Goal: Information Seeking & Learning: Find specific fact

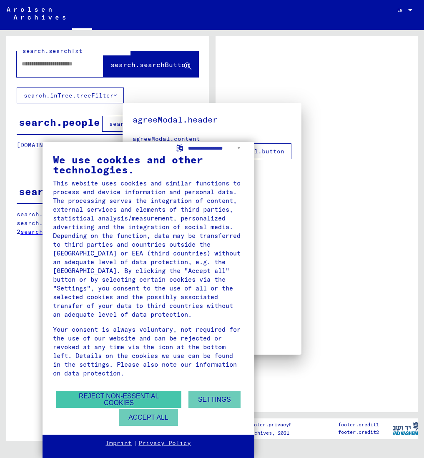
type input "*********"
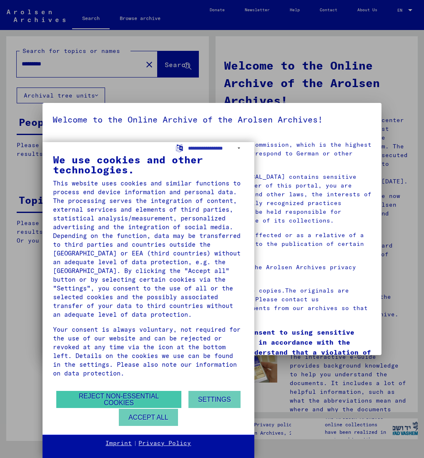
click at [150, 402] on button "Reject non-essential cookies" at bounding box center [118, 399] width 125 height 17
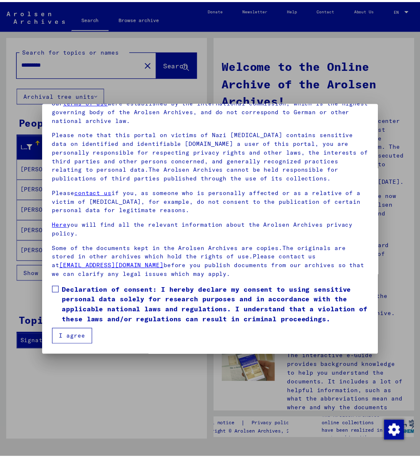
scroll to position [43, 0]
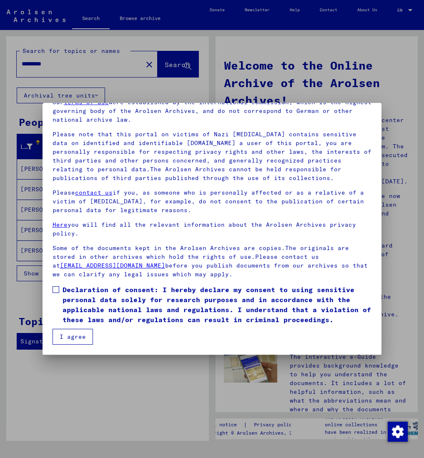
click at [66, 338] on button "I agree" at bounding box center [73, 337] width 40 height 16
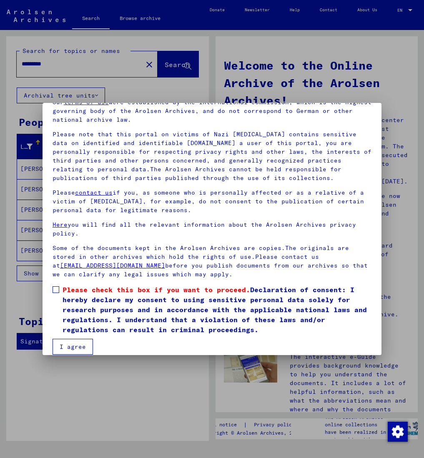
click at [55, 292] on span at bounding box center [56, 289] width 7 height 7
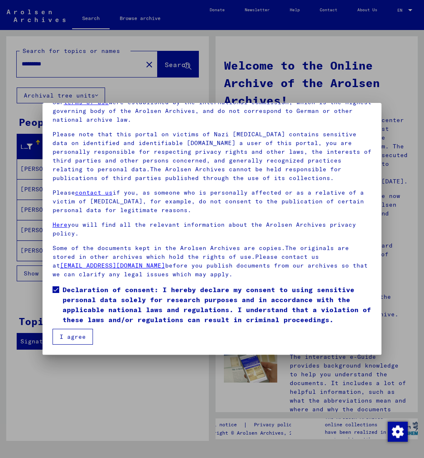
click at [70, 335] on button "I agree" at bounding box center [73, 337] width 40 height 16
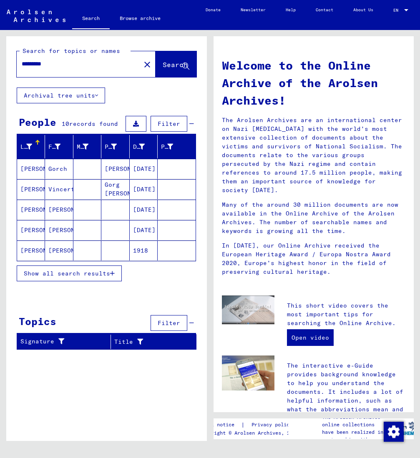
click at [62, 171] on mat-cell "Gorch" at bounding box center [59, 169] width 28 height 20
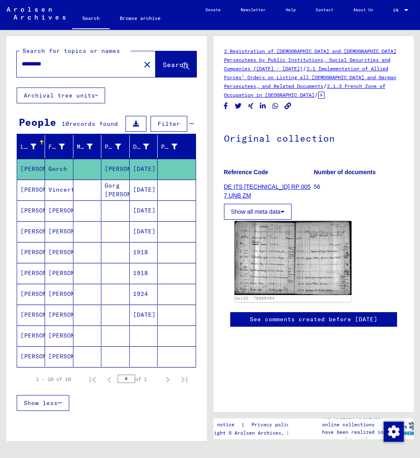
click at [279, 264] on img at bounding box center [292, 258] width 117 height 74
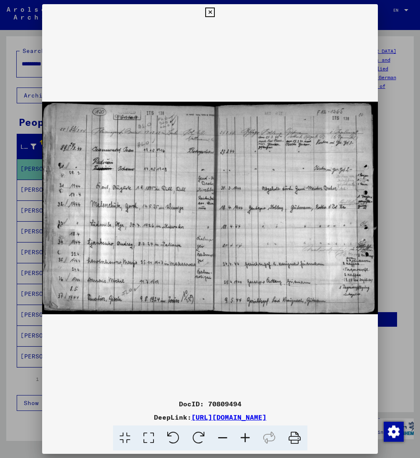
click at [215, 14] on icon at bounding box center [210, 13] width 10 height 10
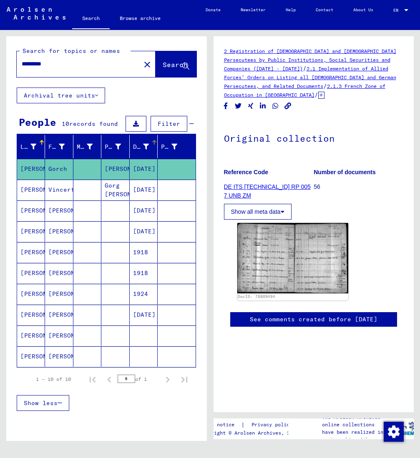
click at [145, 145] on icon at bounding box center [146, 147] width 6 height 6
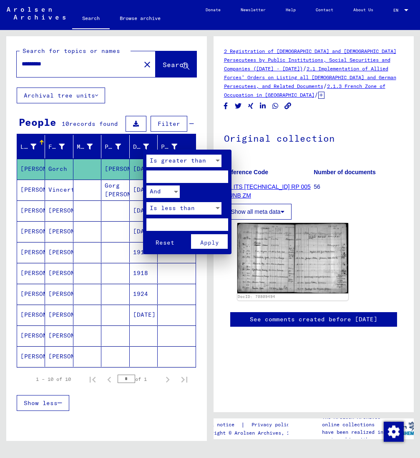
click at [92, 241] on div at bounding box center [210, 229] width 420 height 458
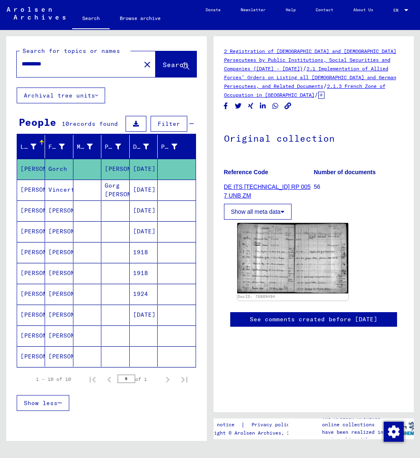
click at [97, 191] on mat-cell at bounding box center [87, 190] width 28 height 20
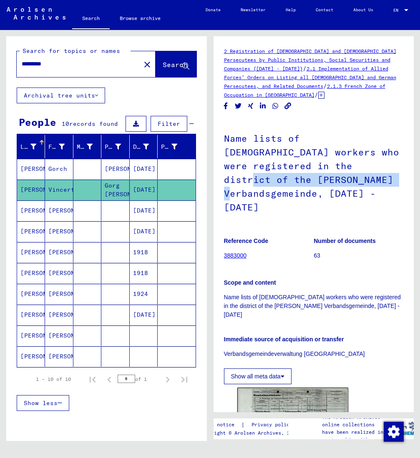
drag, startPoint x: 314, startPoint y: 168, endPoint x: 313, endPoint y: 182, distance: 14.6
click at [313, 182] on h1 "Name lists of [DEMOGRAPHIC_DATA] workers who were registered in the district of…" at bounding box center [314, 171] width 180 height 105
copy h1 "[PERSON_NAME] Verbandsgemeinde"
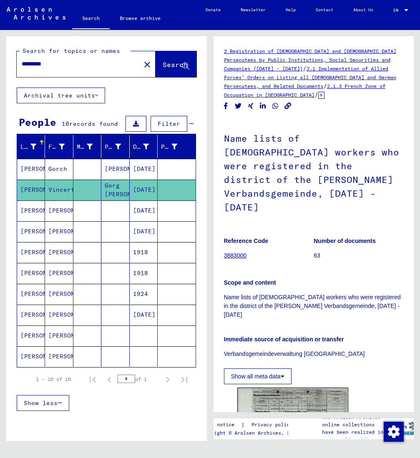
click at [34, 168] on mat-cell "[PERSON_NAME]" at bounding box center [31, 169] width 28 height 20
